Goal: Task Accomplishment & Management: Use online tool/utility

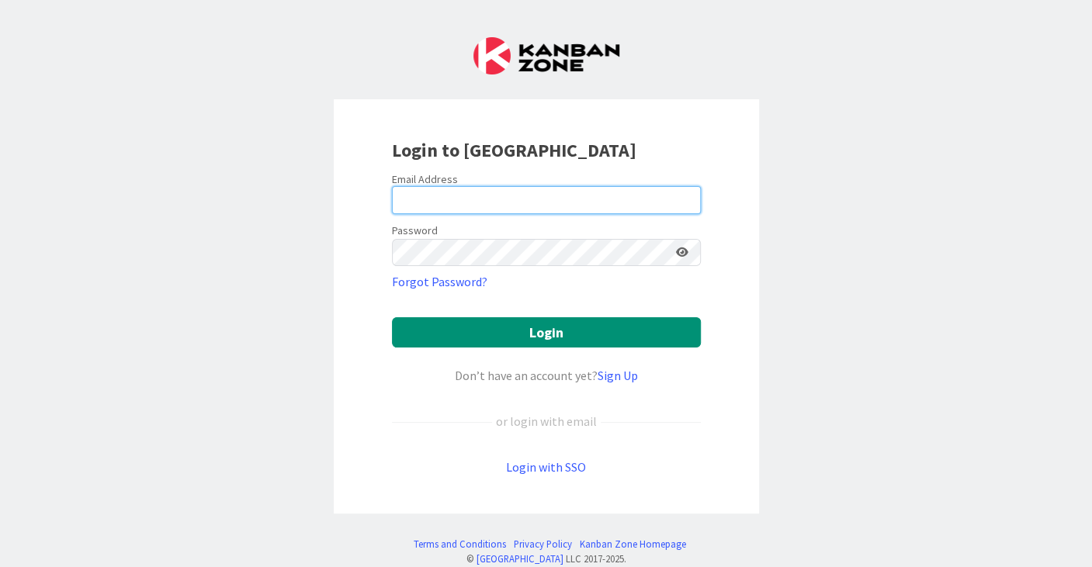
type input "[EMAIL_ADDRESS][PERSON_NAME][DOMAIN_NAME]"
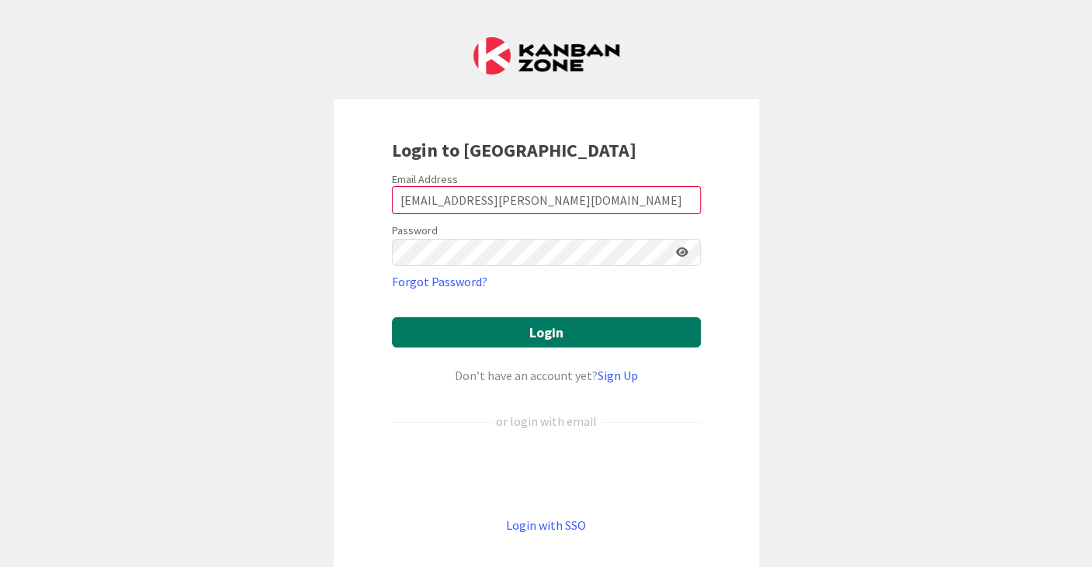
click at [556, 320] on button "Login" at bounding box center [546, 332] width 309 height 30
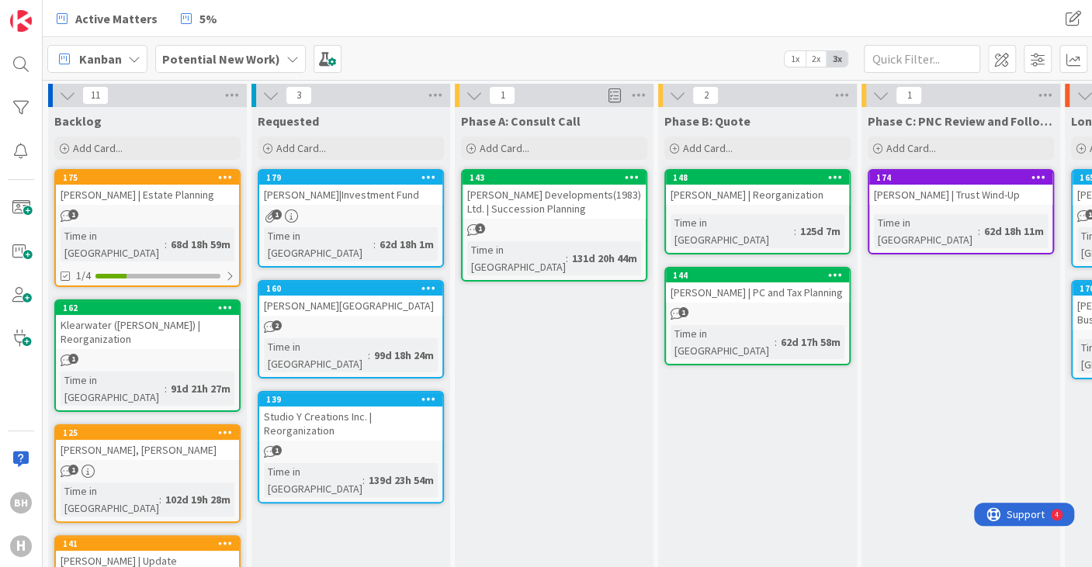
click at [224, 243] on div "Time in Column : 68d 18h 59m" at bounding box center [148, 244] width 174 height 34
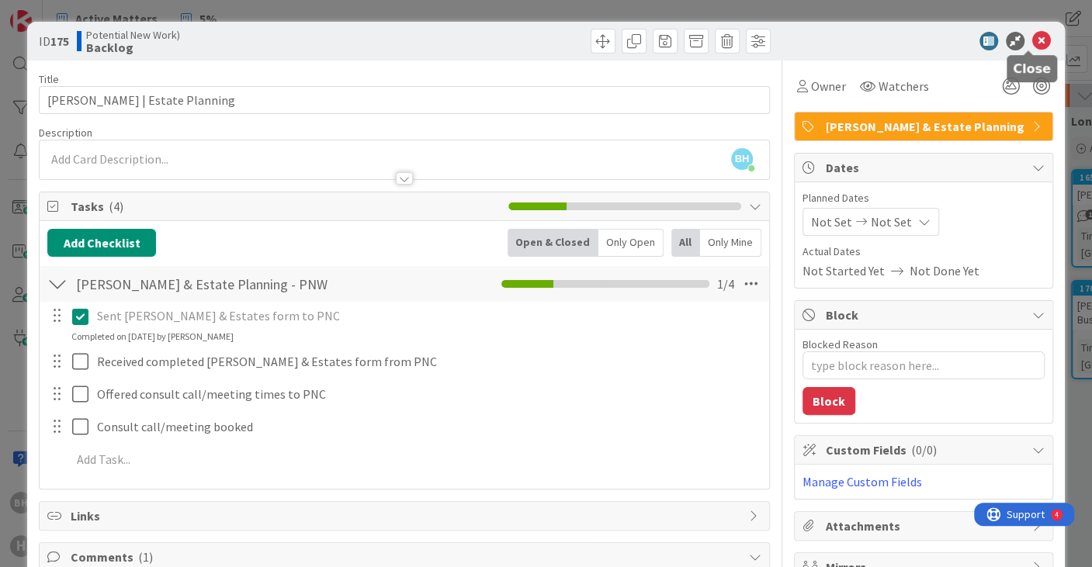
click at [1032, 40] on icon at bounding box center [1041, 41] width 19 height 19
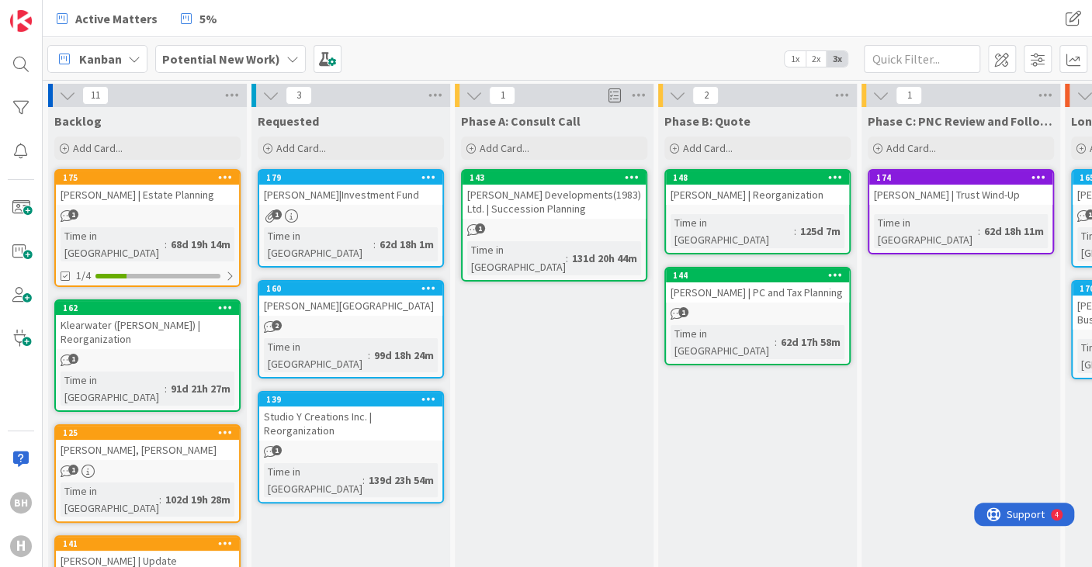
click at [270, 56] on b "Potential New Work)" at bounding box center [221, 59] width 118 height 16
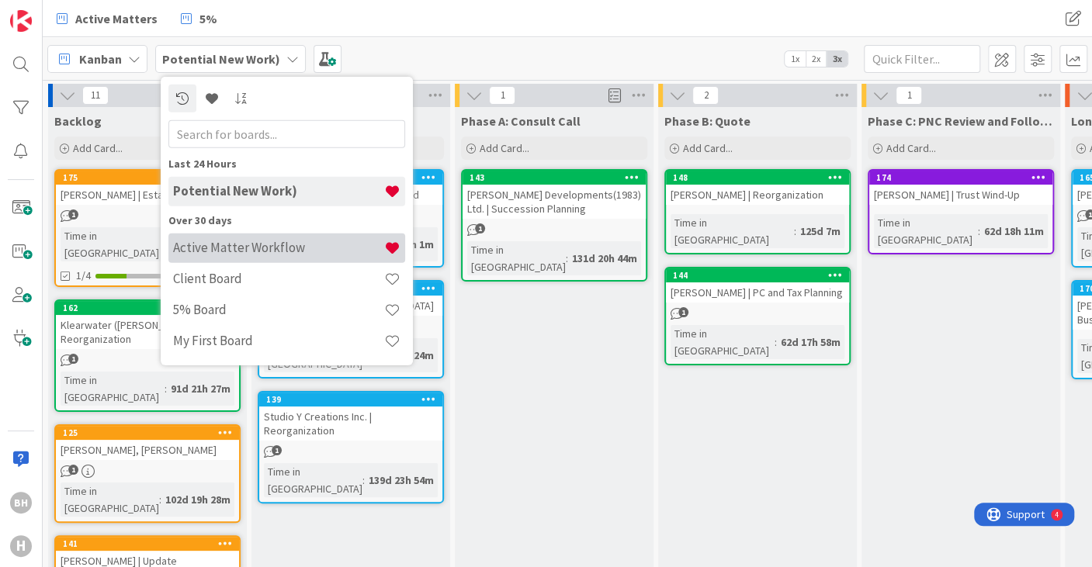
click at [260, 251] on h4 "Active Matter Workflow" at bounding box center [278, 248] width 211 height 16
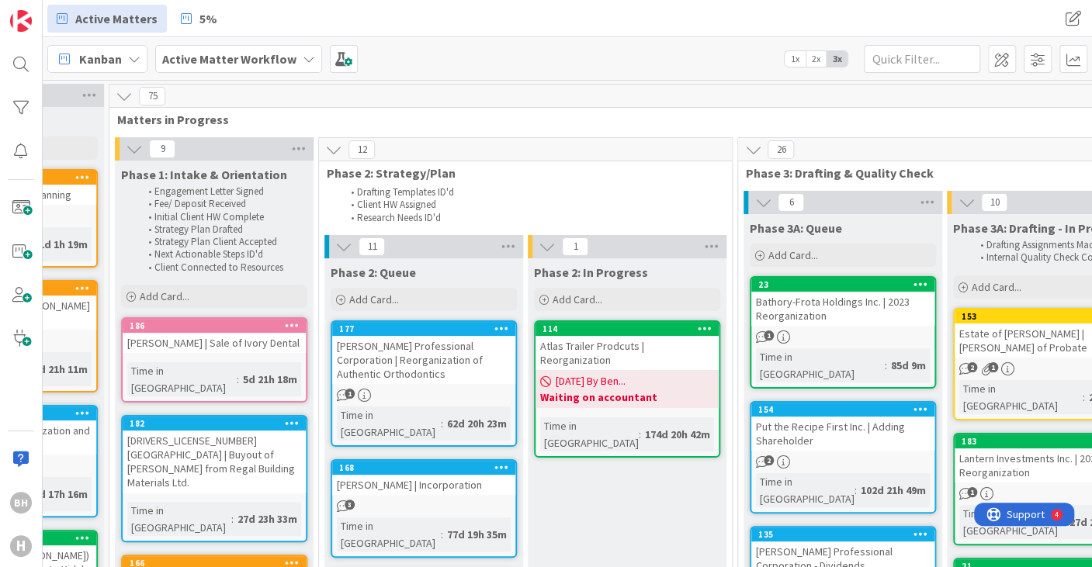
scroll to position [129, 346]
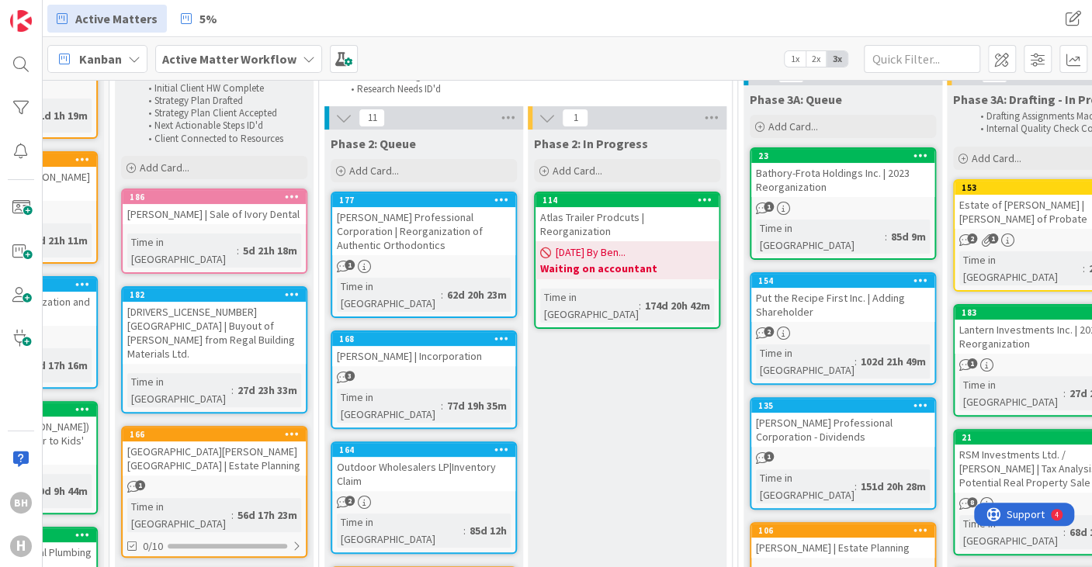
click at [497, 444] on icon at bounding box center [501, 449] width 15 height 11
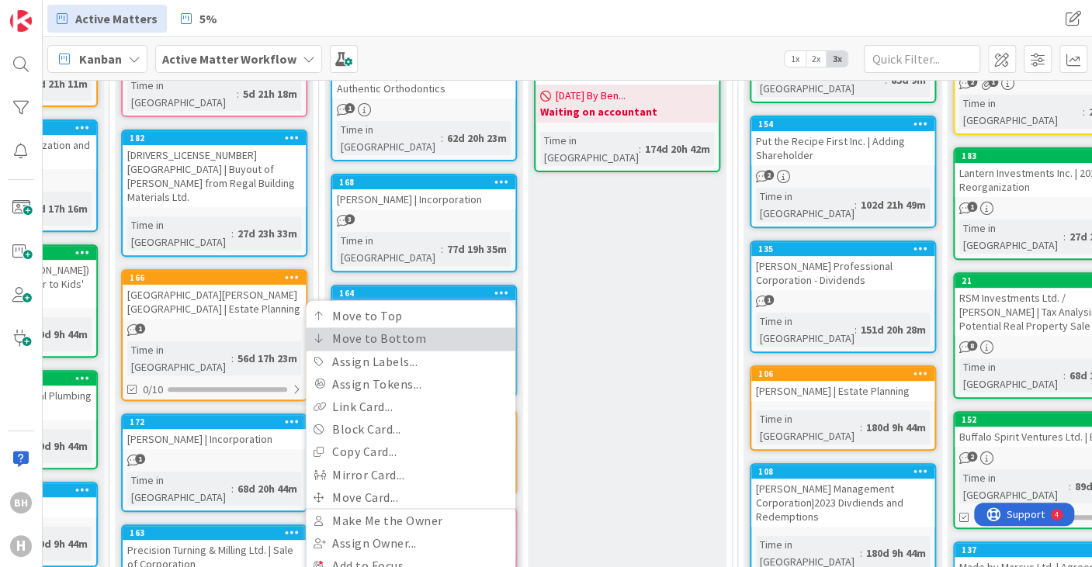
scroll to position [288, 346]
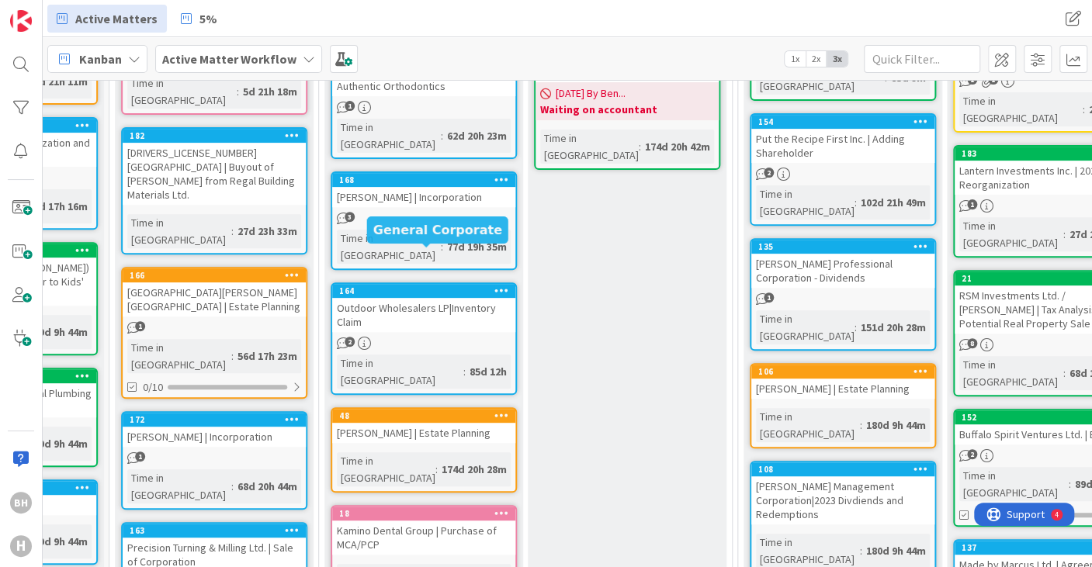
click at [435, 286] on div "164" at bounding box center [427, 291] width 176 height 11
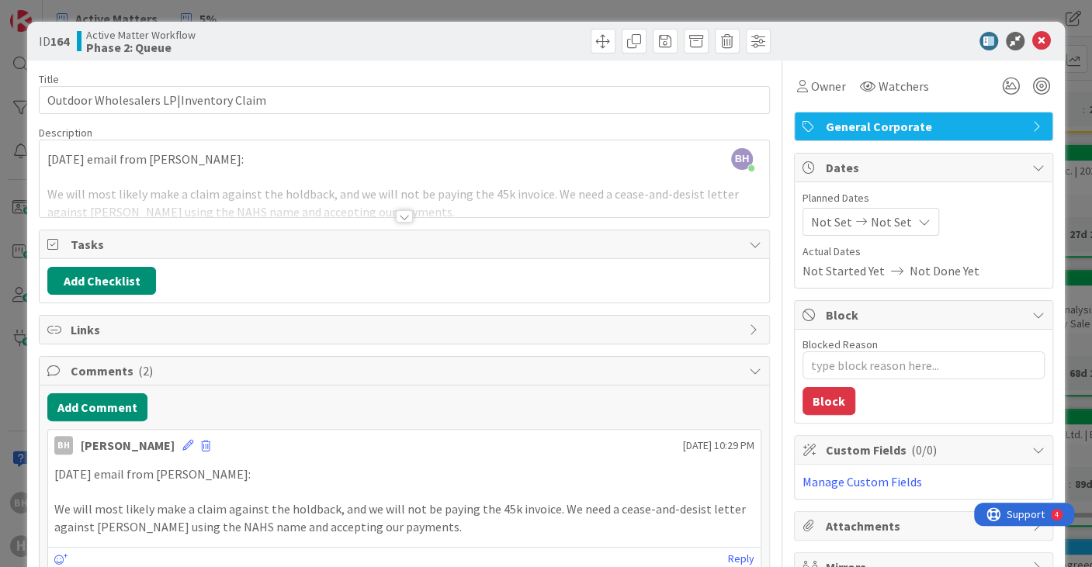
click at [913, 126] on span "General Corporate" at bounding box center [925, 126] width 199 height 19
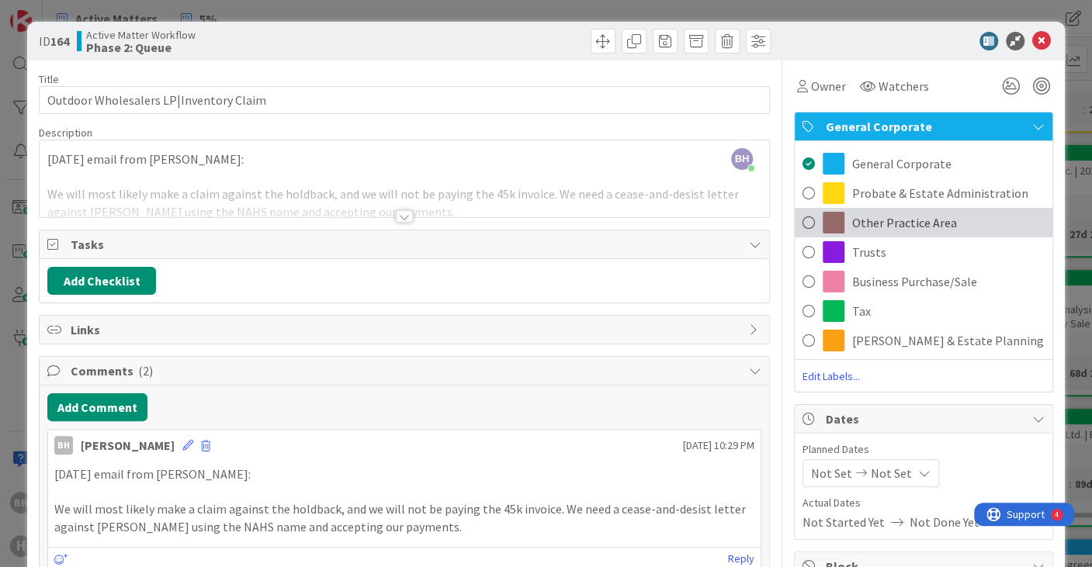
click at [880, 220] on span "Other Practice Area" at bounding box center [904, 222] width 105 height 19
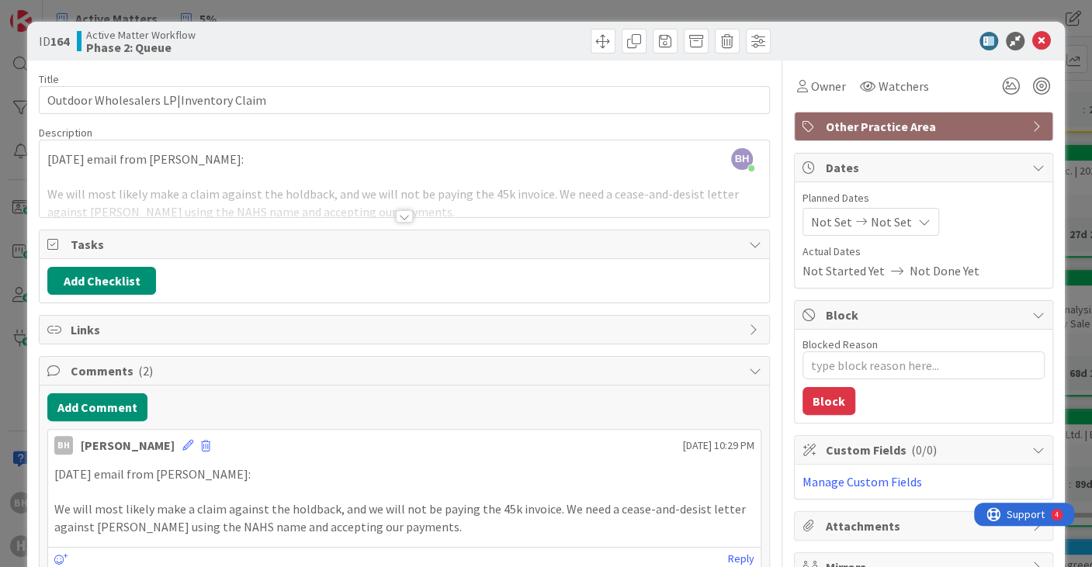
type textarea "x"
click at [1032, 43] on icon at bounding box center [1041, 41] width 19 height 19
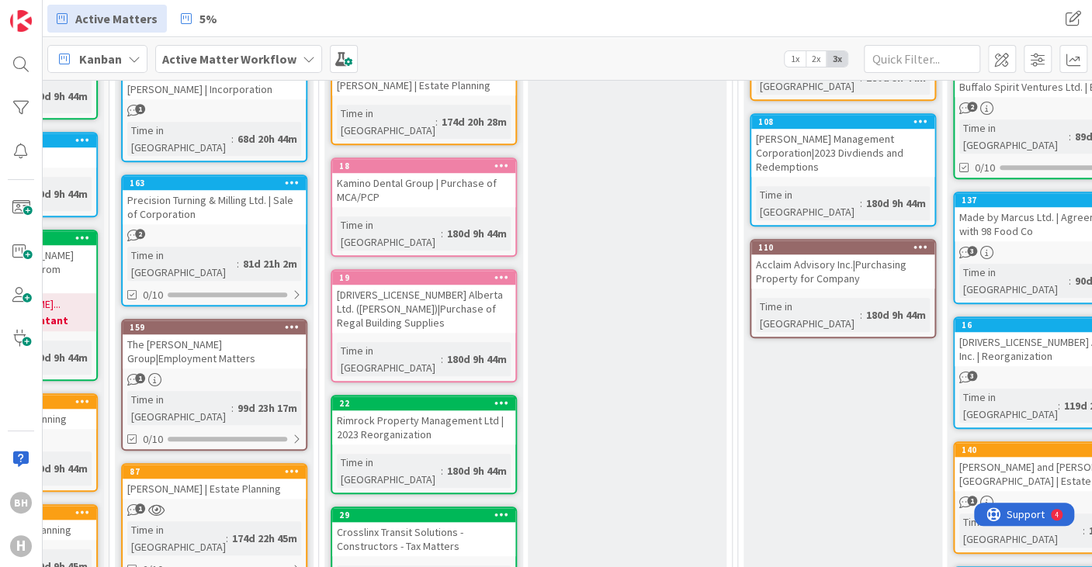
scroll to position [636, 346]
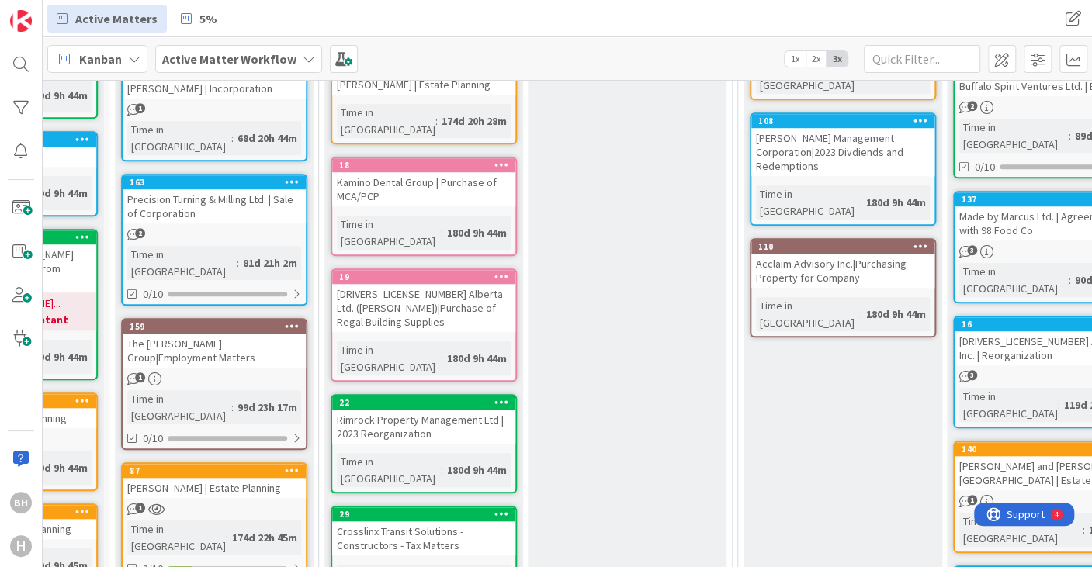
click at [503, 397] on icon at bounding box center [501, 402] width 15 height 11
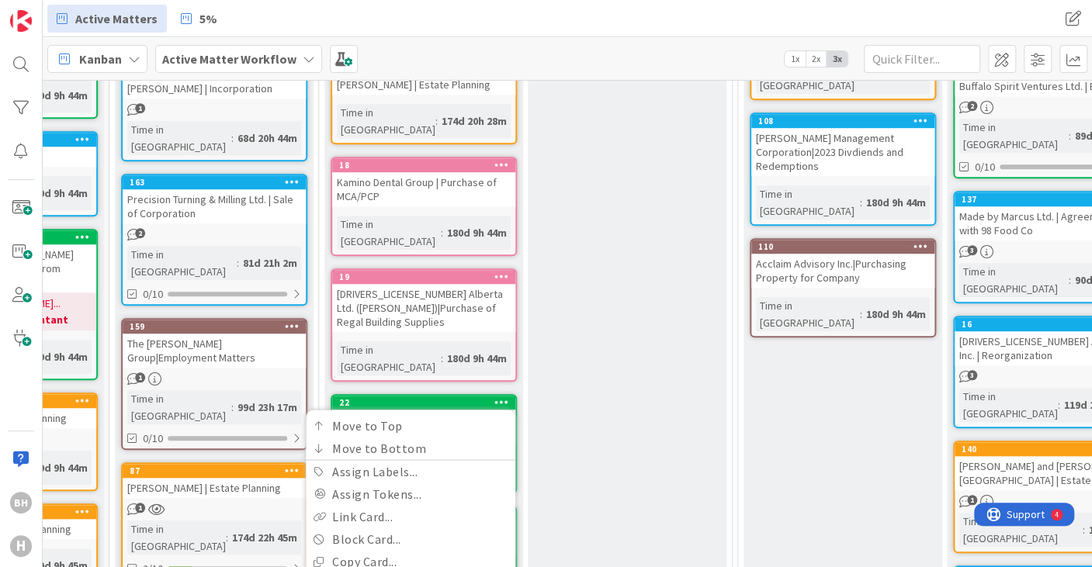
click at [552, 297] on div "Phase 2: In Progress Add Card... 114 Atlas Trailer Prodcuts | Reorganization [D…" at bounding box center [627, 311] width 199 height 1379
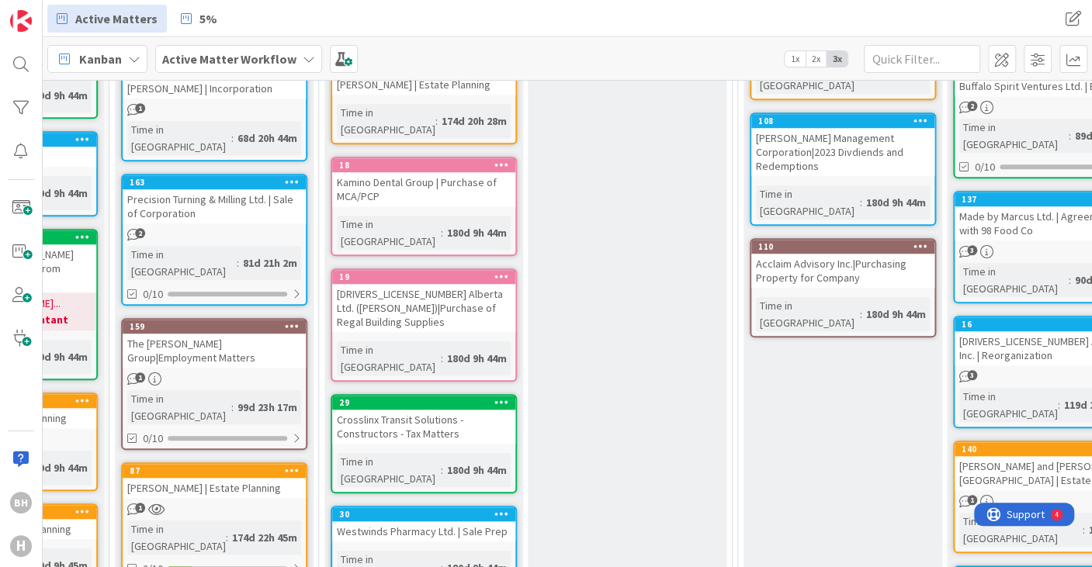
click at [554, 304] on div "Phase 2: In Progress Add Card... 114 Atlas Trailer Prodcuts | Reorganization [D…" at bounding box center [627, 311] width 199 height 1379
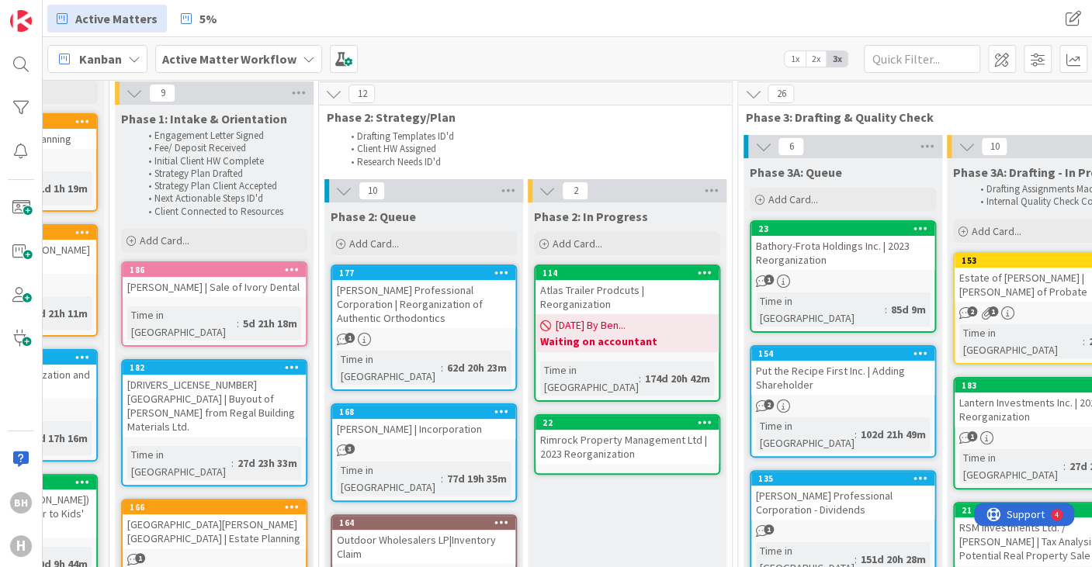
scroll to position [57, 346]
